Goal: Transaction & Acquisition: Purchase product/service

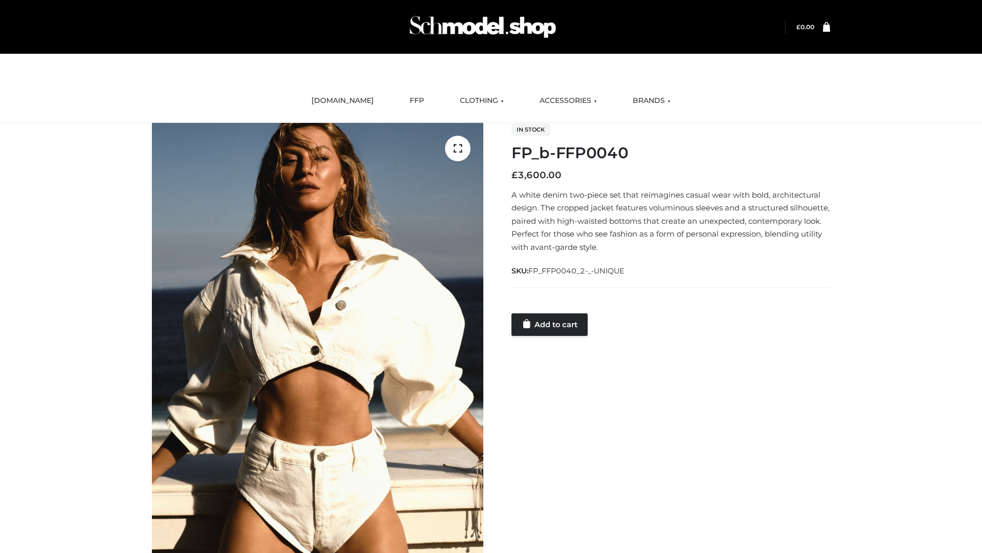
click at [551, 324] on link "Add to cart" at bounding box center [550, 324] width 76 height 23
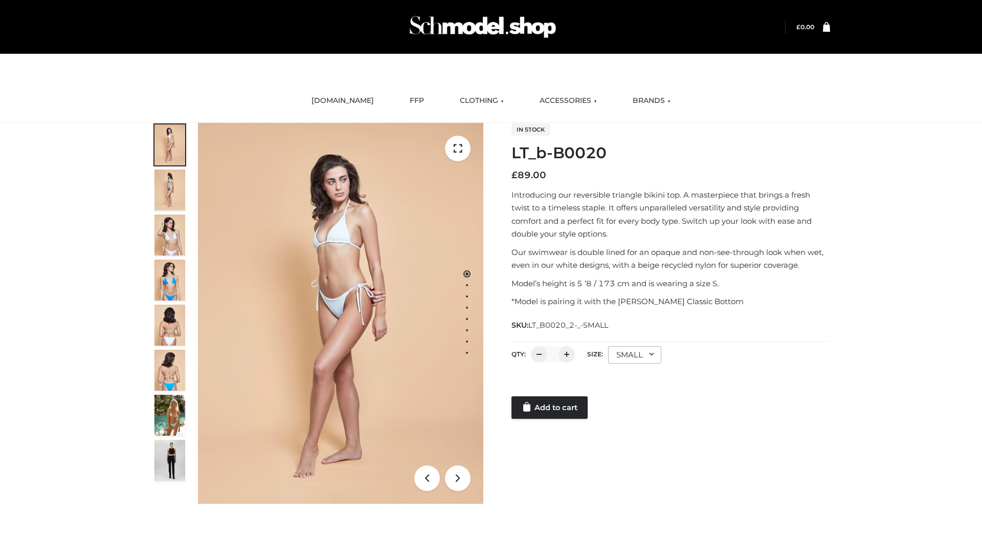
click at [551, 407] on link "Add to cart" at bounding box center [550, 407] width 76 height 23
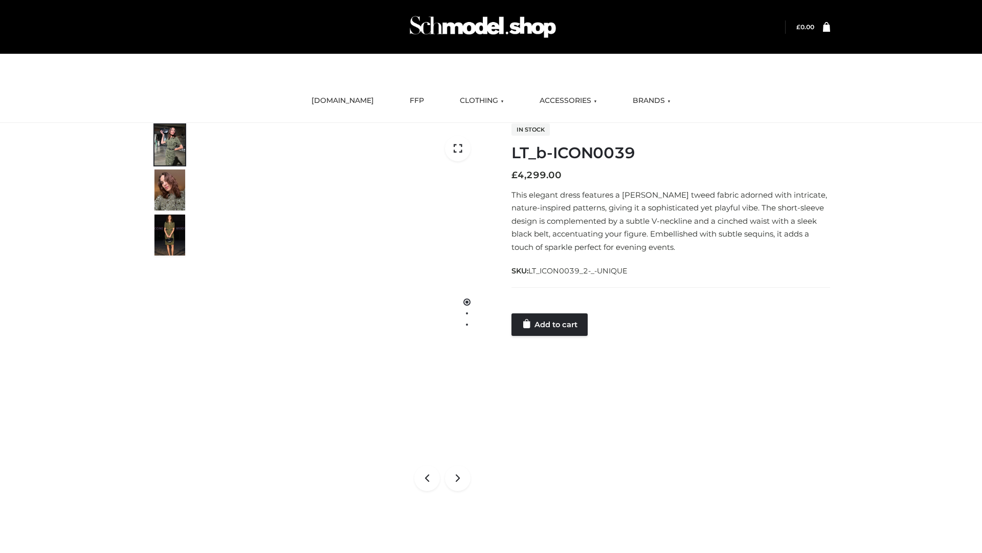
click at [551, 324] on link "Add to cart" at bounding box center [550, 324] width 76 height 23
